Goal: Task Accomplishment & Management: Use online tool/utility

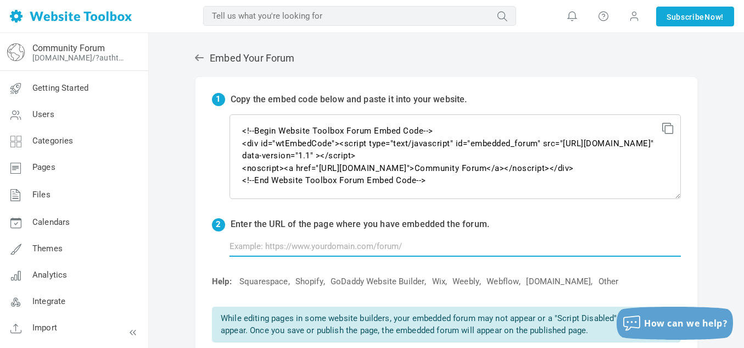
click at [289, 250] on input "text" at bounding box center [456, 246] width 452 height 21
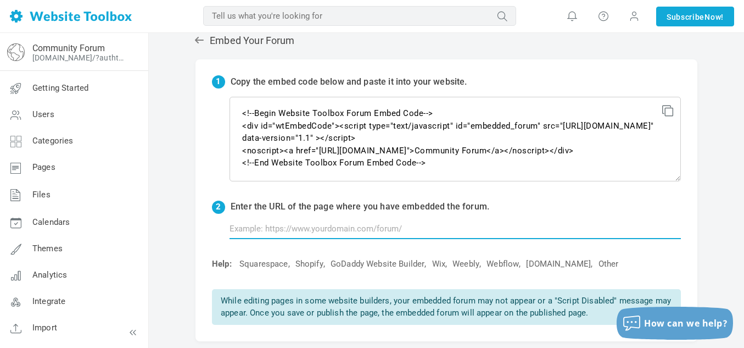
scroll to position [8, 0]
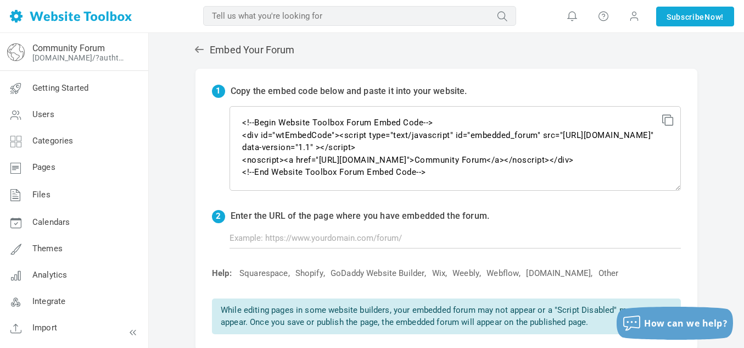
click at [196, 46] on icon at bounding box center [199, 49] width 11 height 11
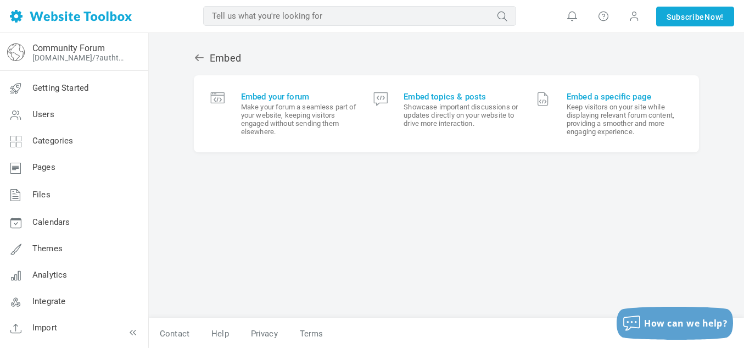
click at [202, 54] on icon at bounding box center [199, 57] width 11 height 11
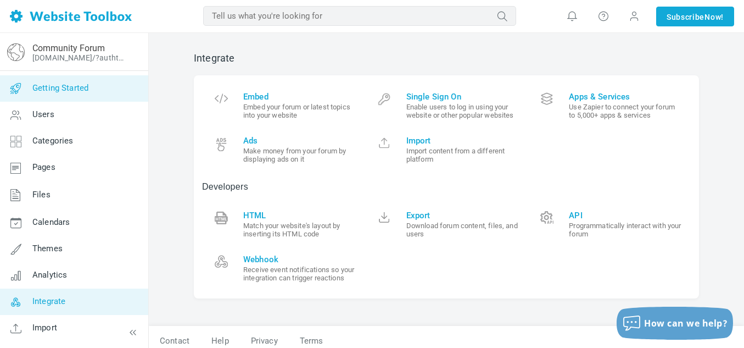
click at [66, 93] on link "Getting Started" at bounding box center [73, 88] width 149 height 26
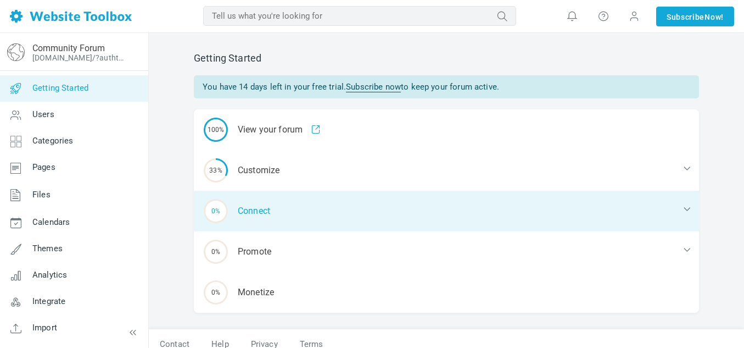
click at [259, 213] on div "0% Connect" at bounding box center [446, 211] width 505 height 41
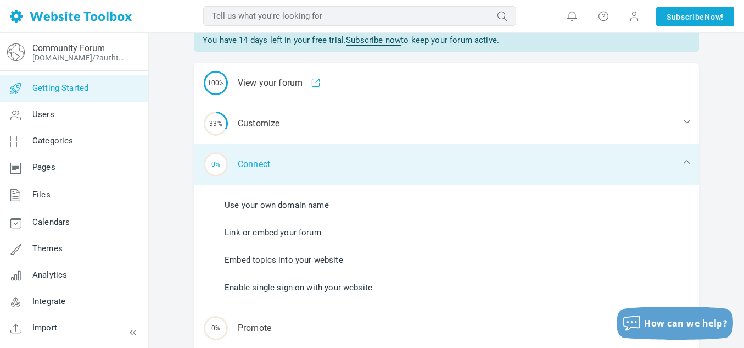
scroll to position [51, 0]
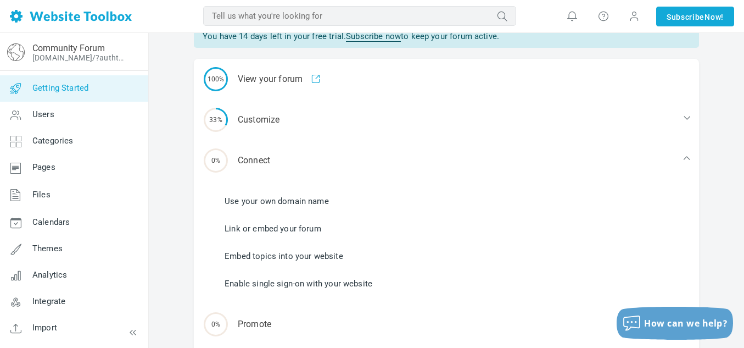
click at [271, 225] on link "Link or embed your forum" at bounding box center [273, 228] width 97 height 12
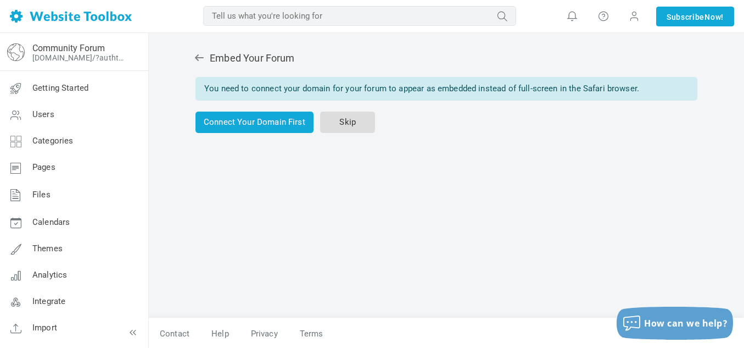
click at [349, 125] on link "Skip" at bounding box center [347, 122] width 55 height 21
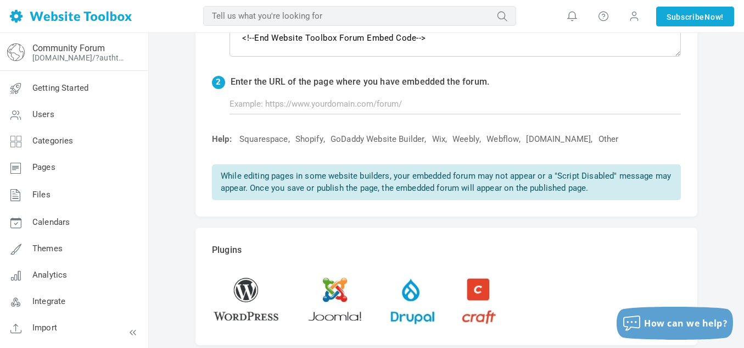
scroll to position [141, 0]
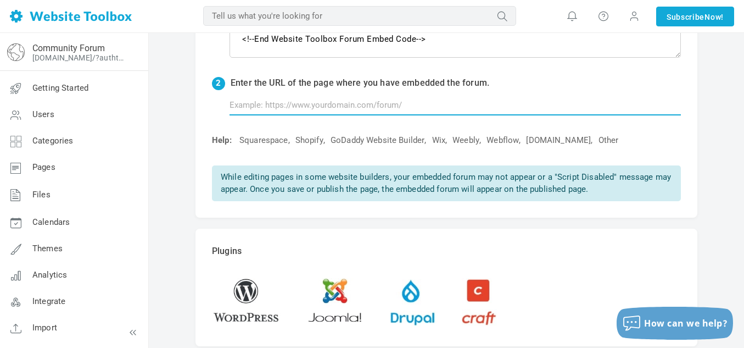
click at [293, 105] on input "text" at bounding box center [456, 104] width 452 height 21
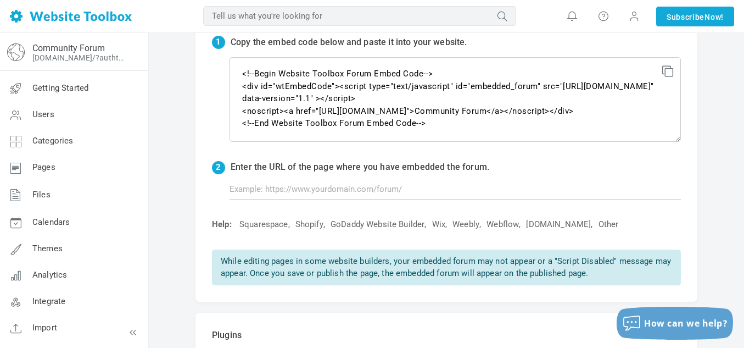
scroll to position [128, 0]
